Goal: Find contact information: Find contact information

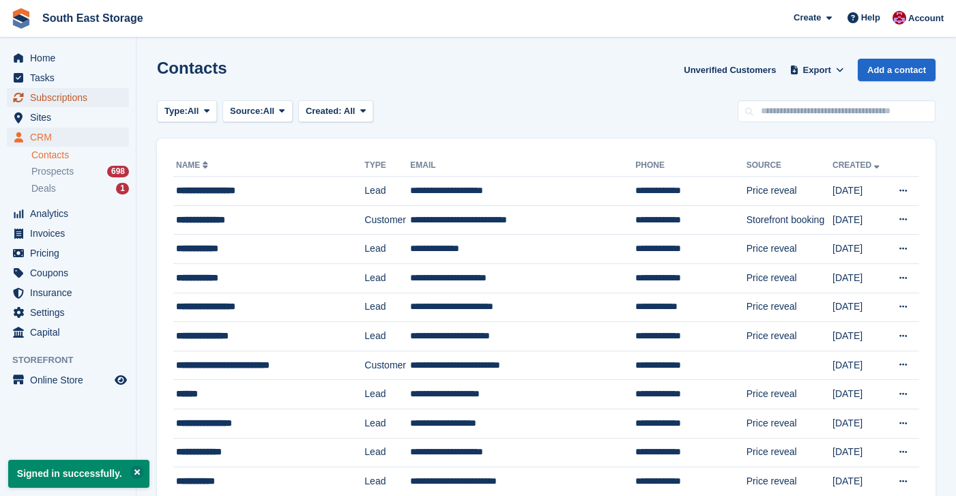
click at [77, 99] on span "Subscriptions" at bounding box center [71, 97] width 82 height 19
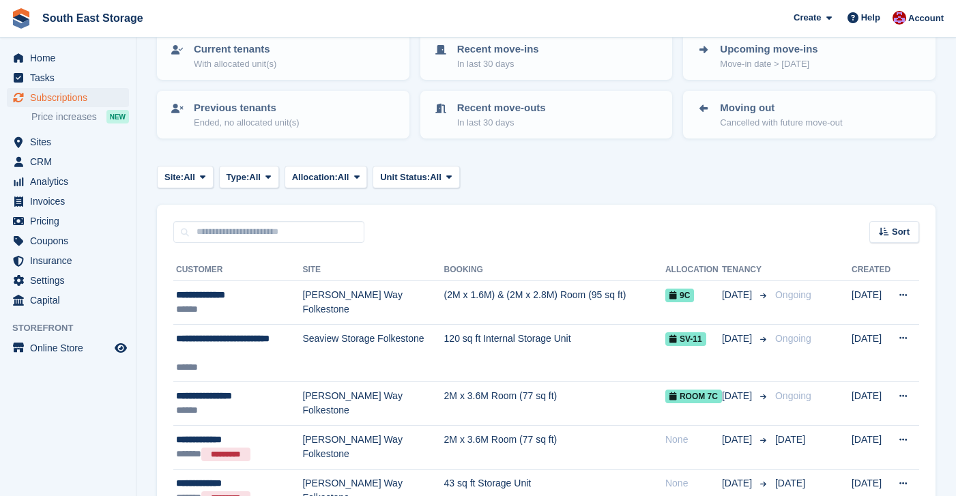
scroll to position [99, 0]
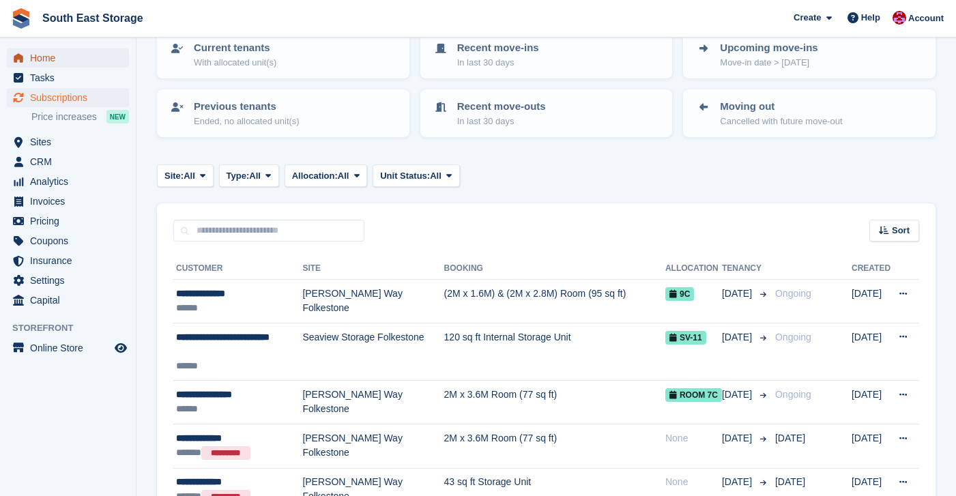
click at [66, 57] on span "Home" at bounding box center [71, 57] width 82 height 19
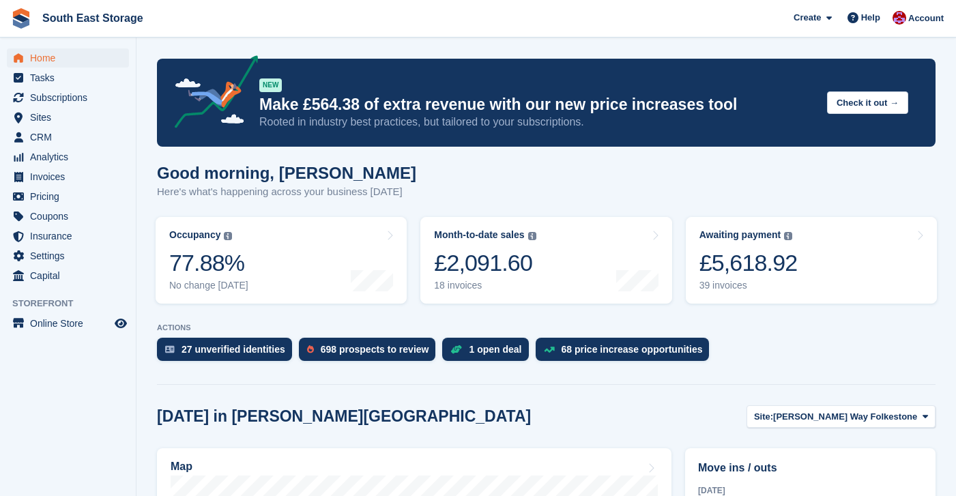
scroll to position [362, 0]
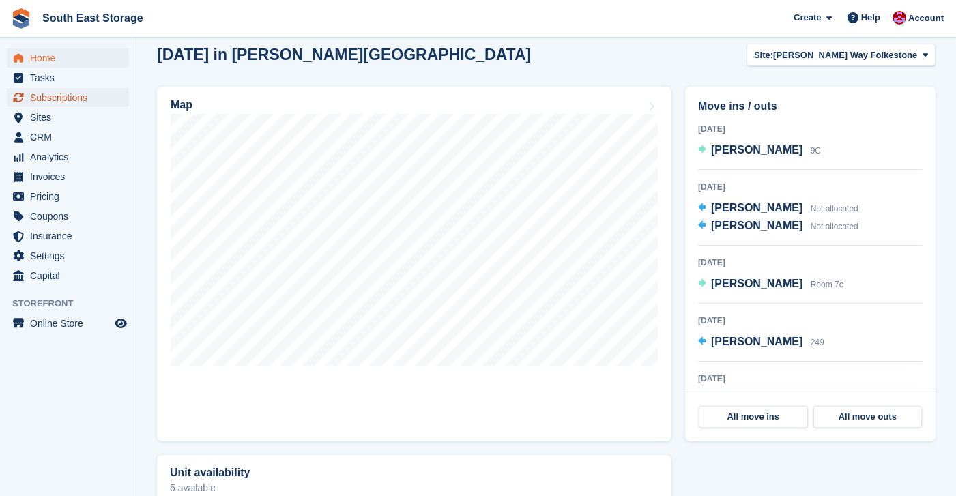
click at [63, 100] on span "Subscriptions" at bounding box center [71, 97] width 82 height 19
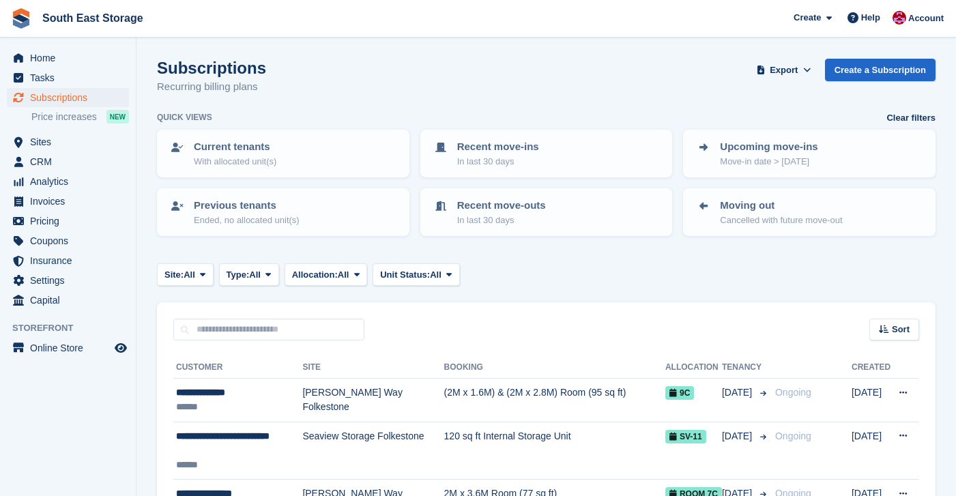
click at [459, 394] on td "(2M x 1.6M) & (2M x 2.8M) Room (95 sq ft)" at bounding box center [554, 401] width 221 height 44
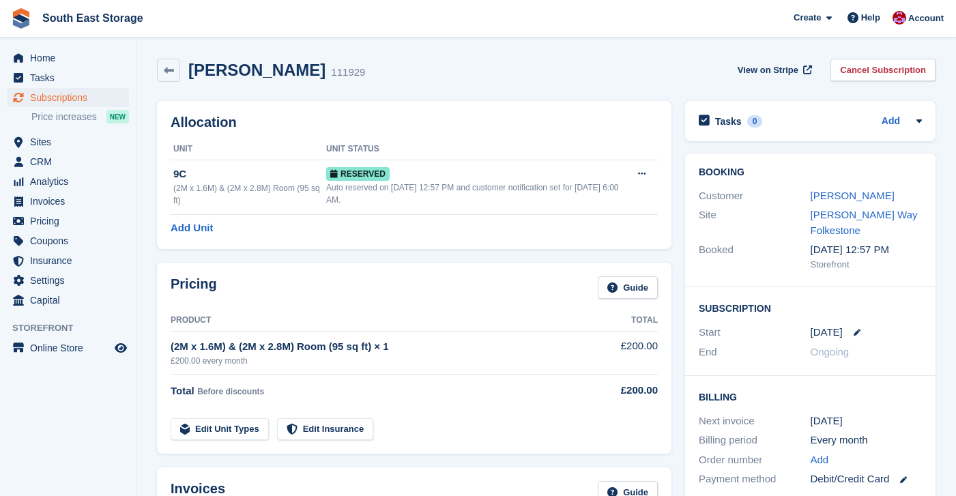
click at [891, 195] on div "George Luxford" at bounding box center [867, 196] width 112 height 16
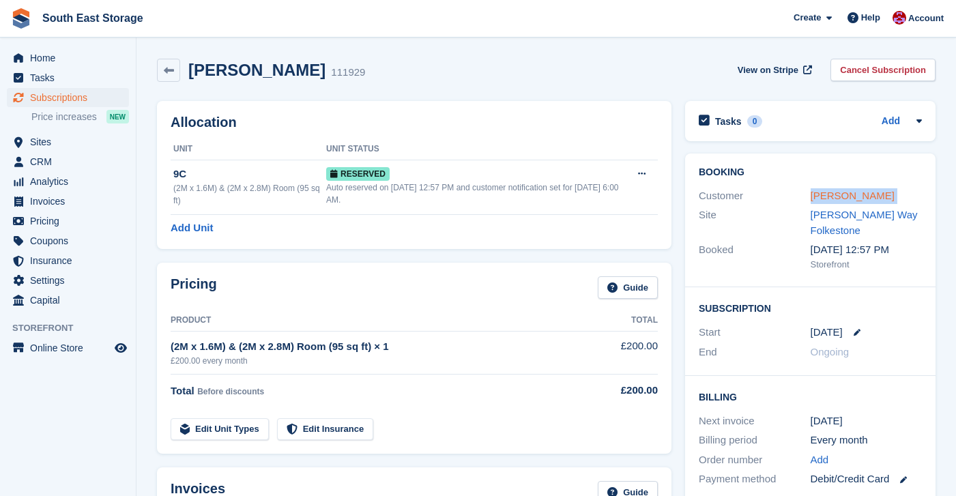
click at [851, 197] on link "George Luxford" at bounding box center [853, 196] width 84 height 12
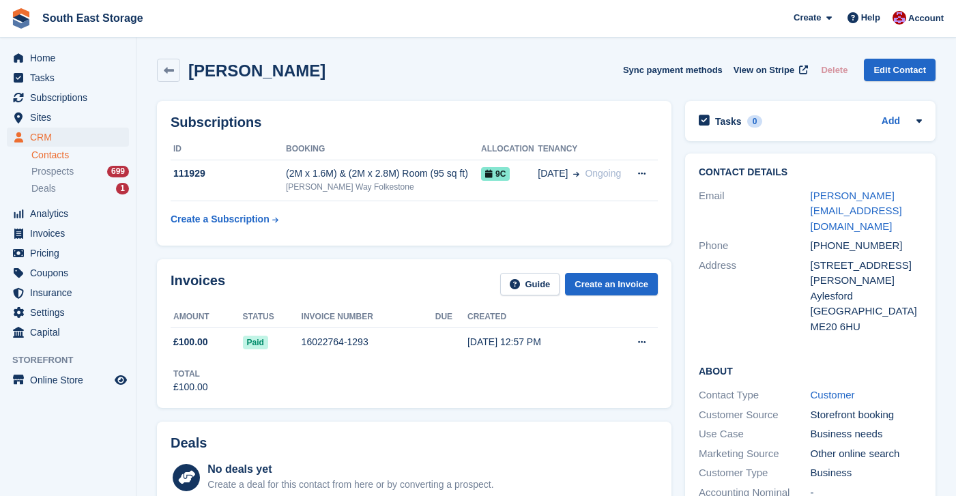
click at [863, 212] on div "george@alpconstruction.co.uk" at bounding box center [867, 211] width 112 height 46
copy div "george@alpconstruction.co.uk"
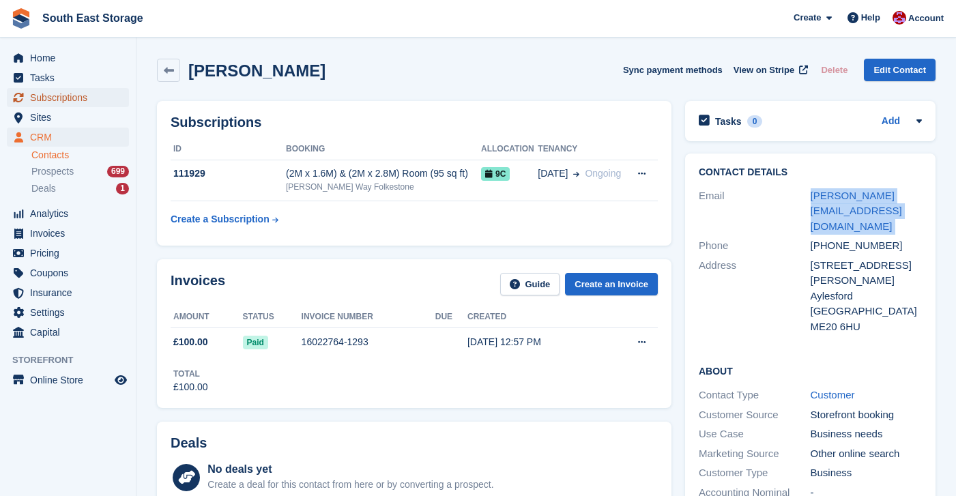
click at [86, 99] on span "Subscriptions" at bounding box center [71, 97] width 82 height 19
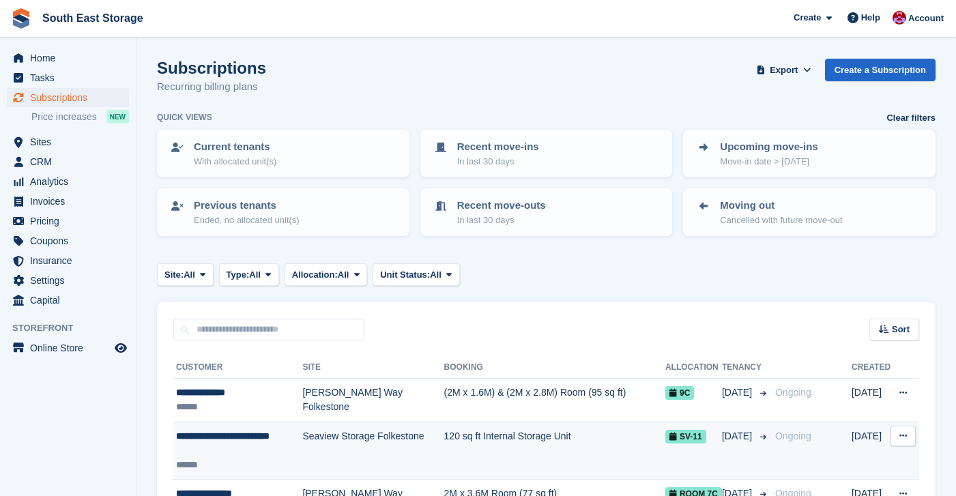
click at [455, 435] on td "120 sq ft Internal Storage Unit" at bounding box center [554, 451] width 221 height 58
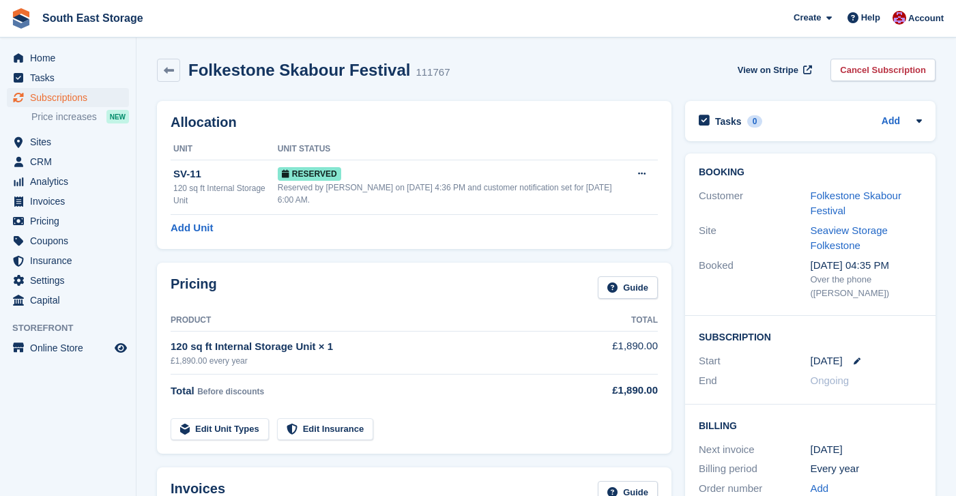
click at [858, 212] on div "Folkestone Skabour Festival" at bounding box center [867, 203] width 112 height 31
copy div "Folkestone Skabour Festival"
click at [832, 209] on link "Folkestone Skabour Festival" at bounding box center [856, 203] width 91 height 27
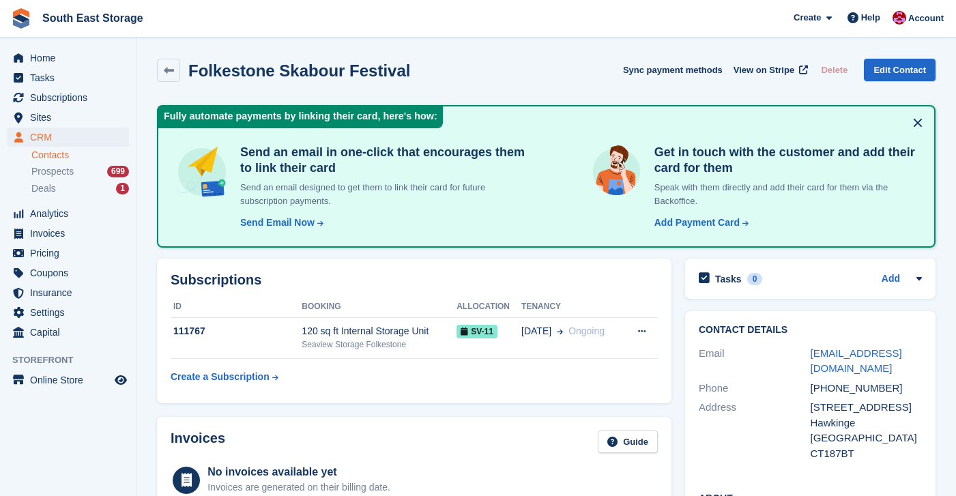
click at [835, 369] on div "festivaldesk@skabour.co.uk" at bounding box center [867, 361] width 112 height 31
copy div "festivaldesk@skabour.co.uk"
click at [76, 99] on span "Subscriptions" at bounding box center [71, 97] width 82 height 19
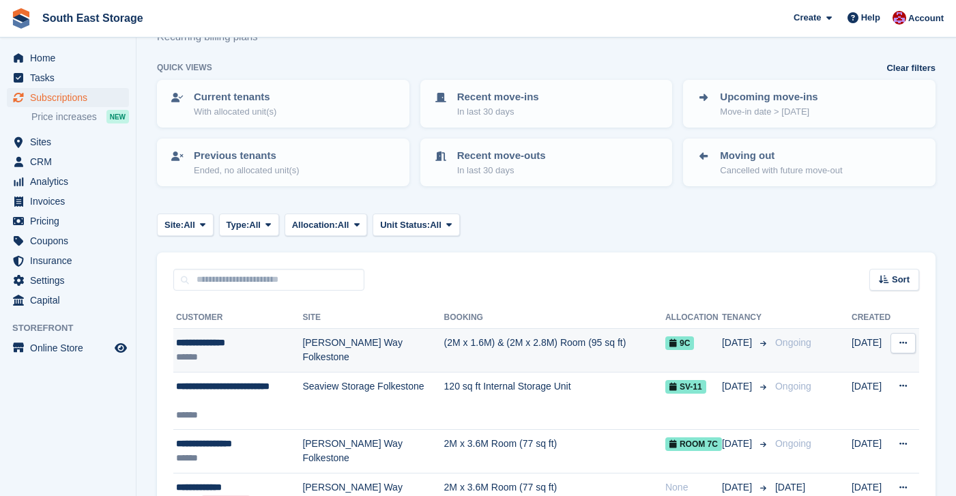
scroll to position [53, 0]
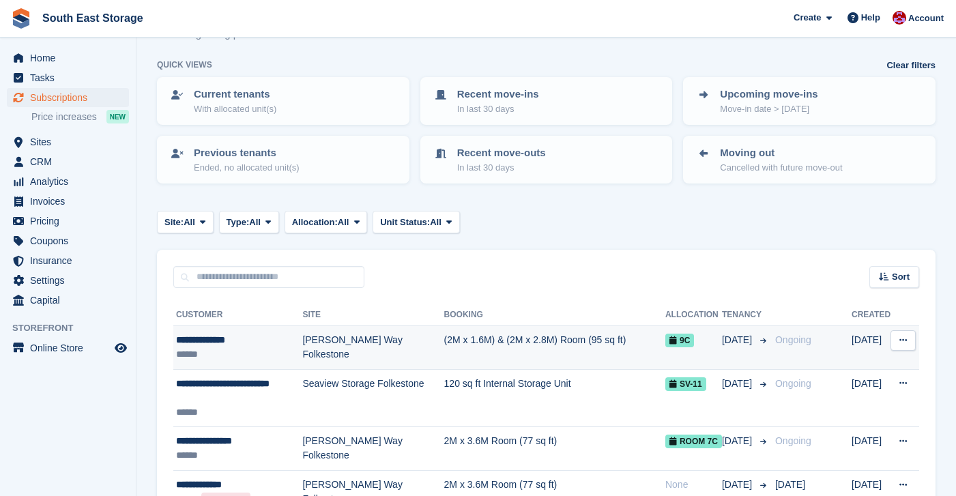
click at [256, 339] on div "**********" at bounding box center [239, 340] width 126 height 14
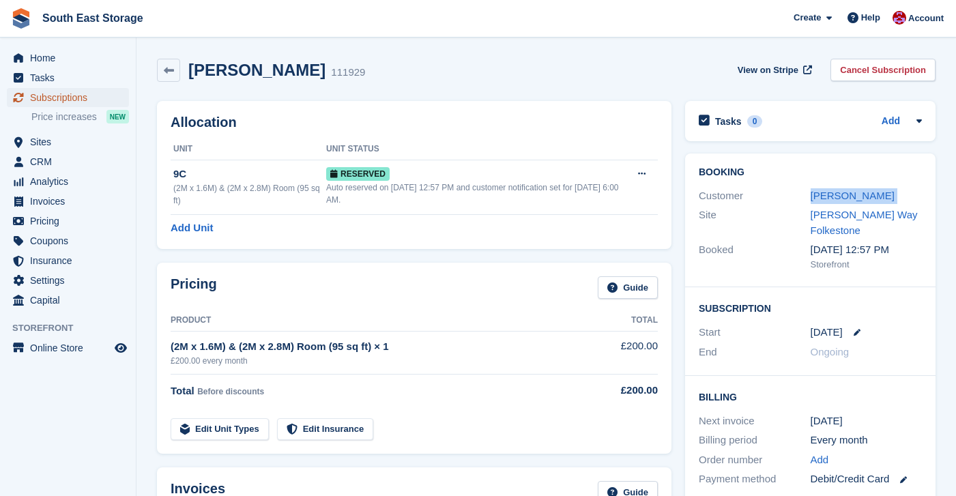
click at [72, 97] on span "Subscriptions" at bounding box center [71, 97] width 82 height 19
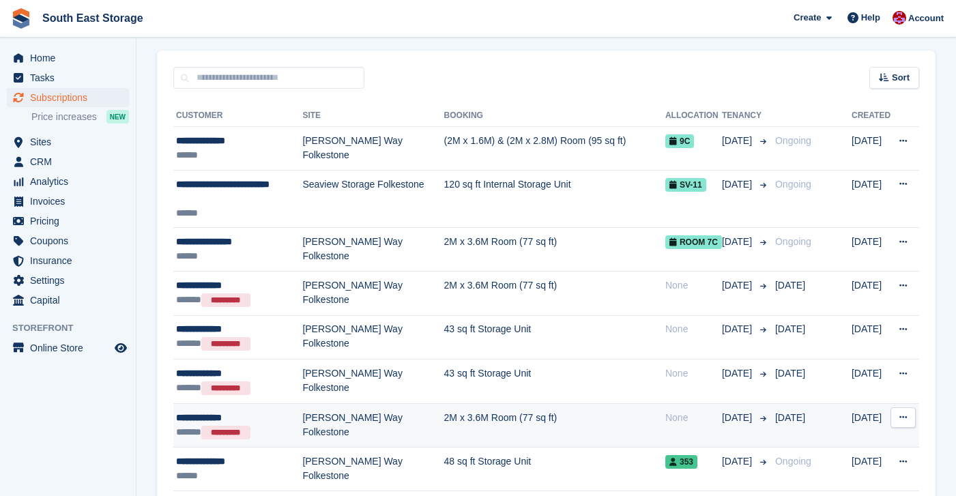
scroll to position [246, 0]
